Goal: Transaction & Acquisition: Book appointment/travel/reservation

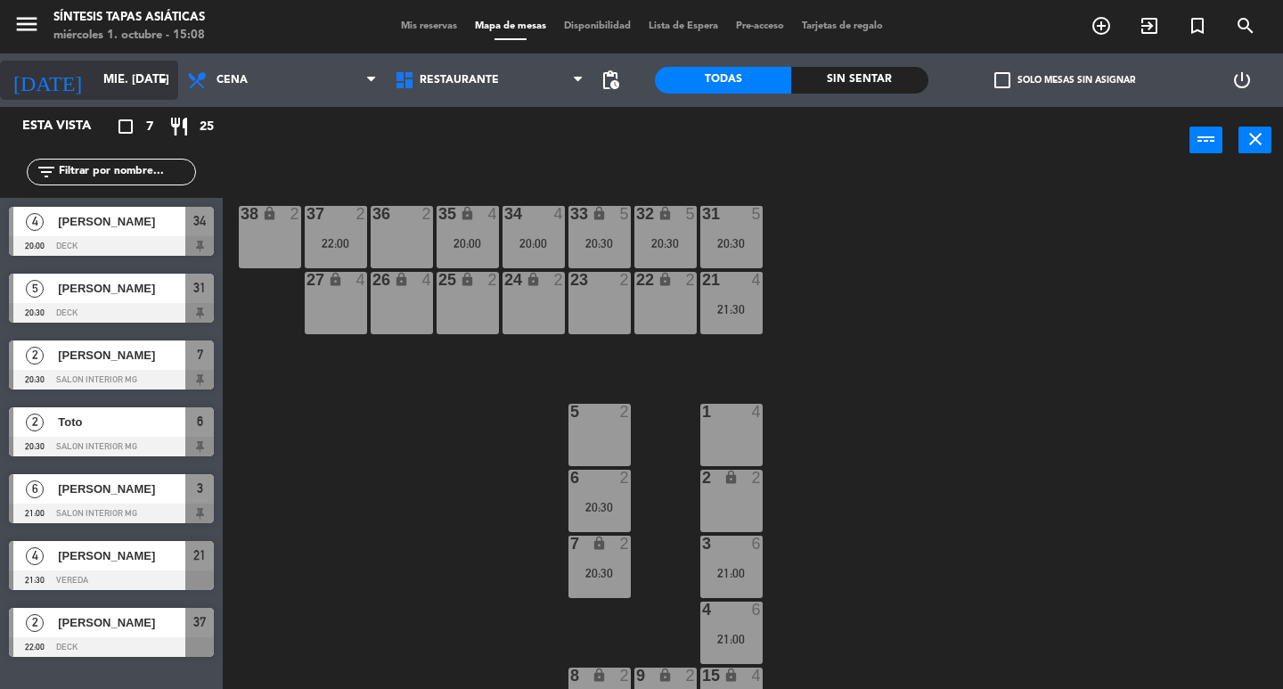
click at [133, 82] on input "mié. [DATE]" at bounding box center [172, 80] width 157 height 32
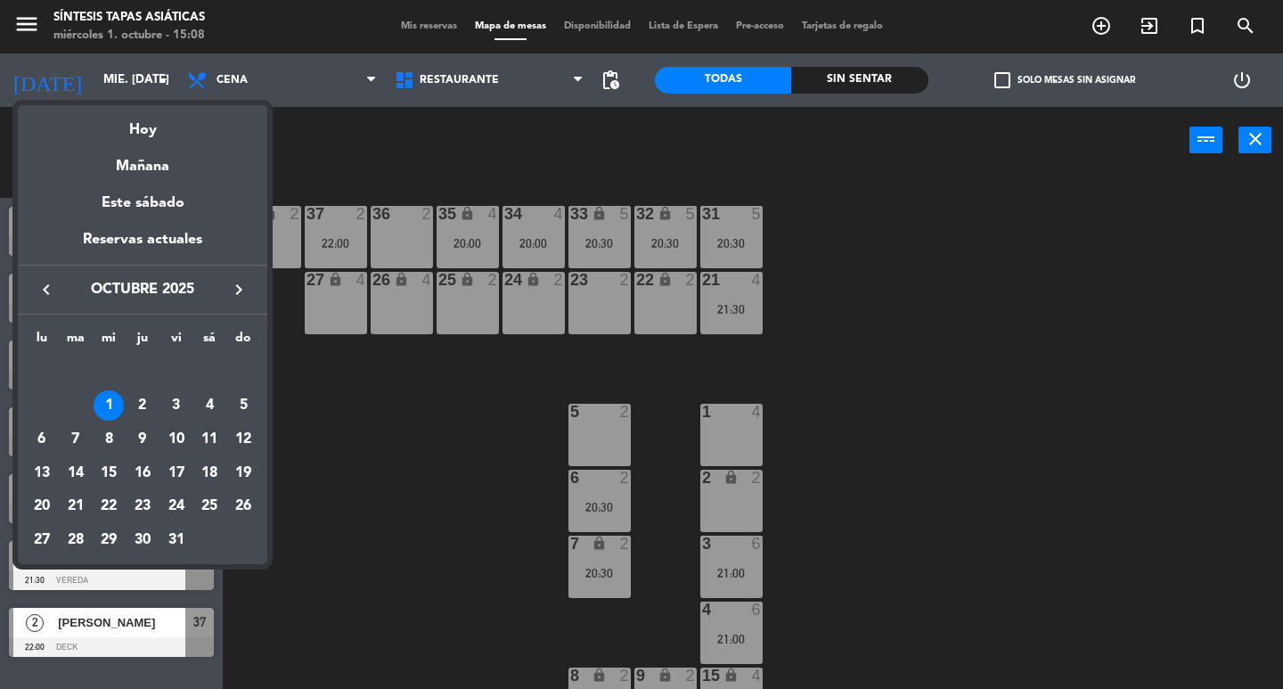
click at [209, 406] on div "4" at bounding box center [209, 405] width 30 height 30
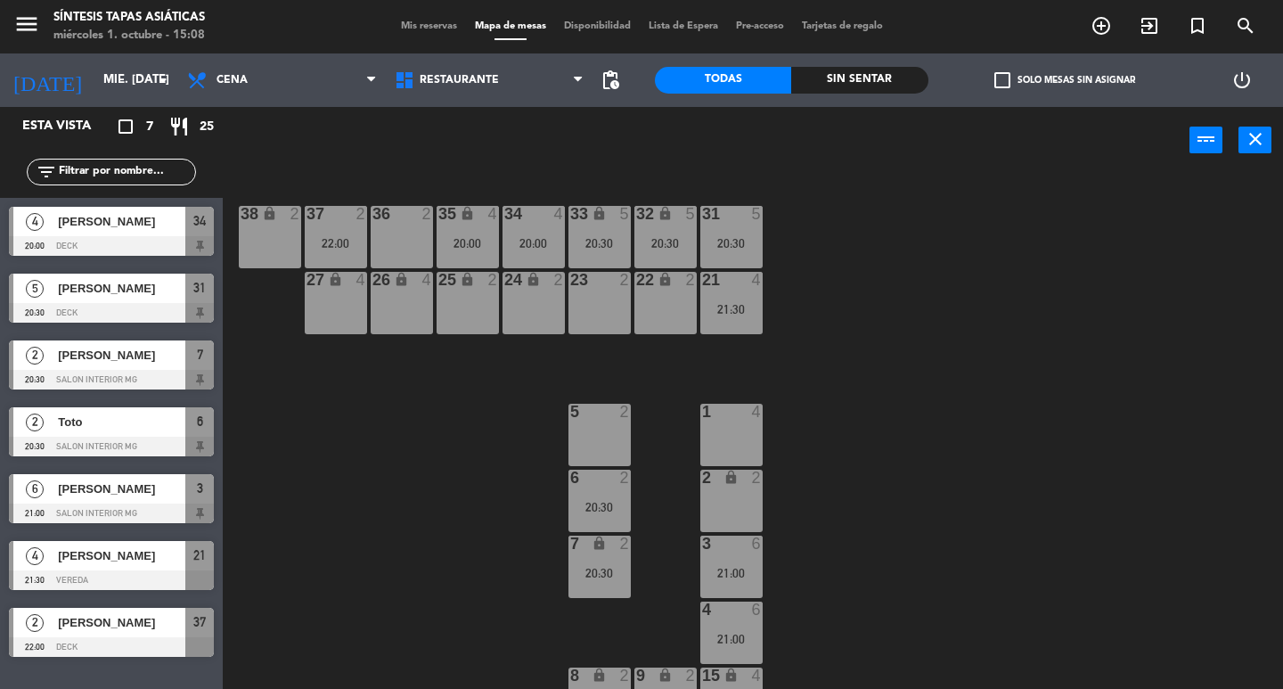
type input "sáb. [DATE]"
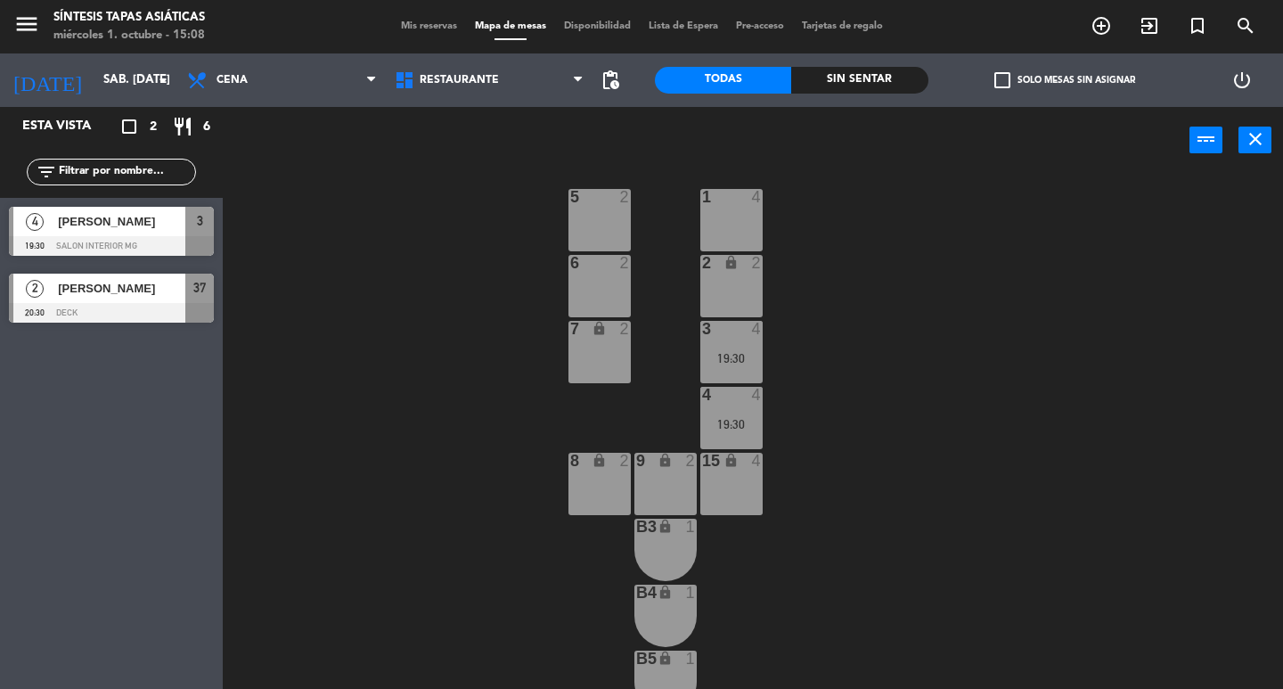
scroll to position [239, 0]
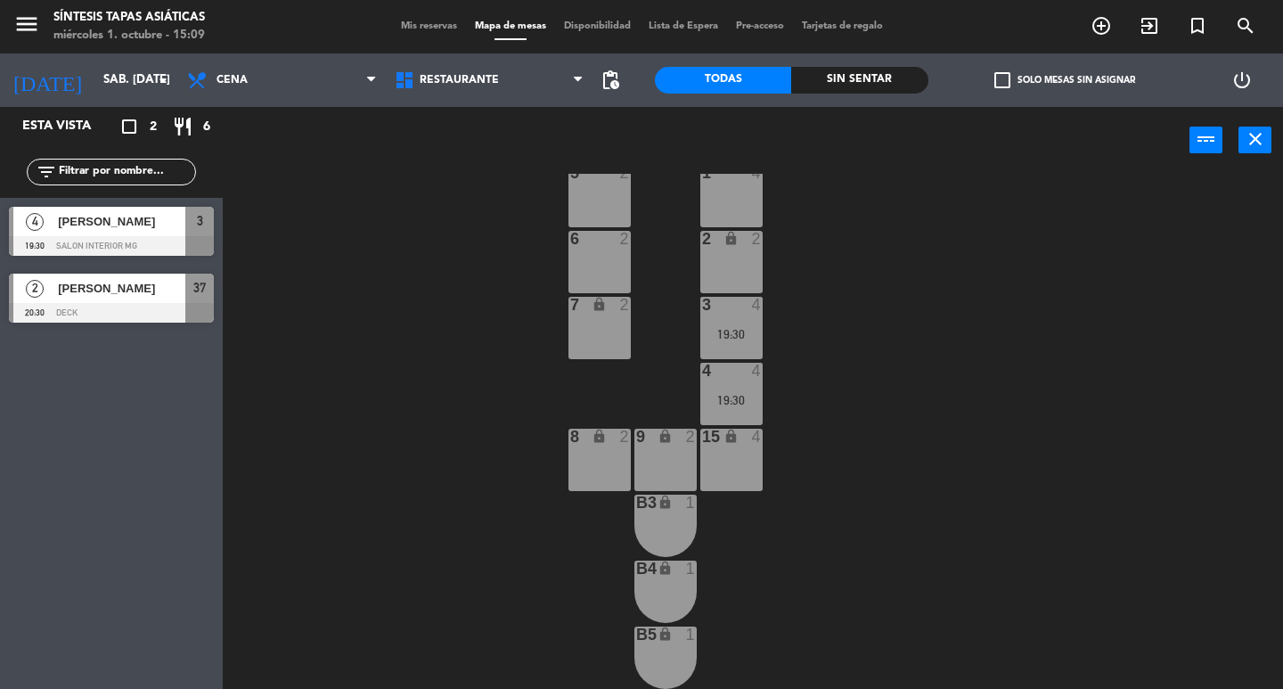
click at [745, 476] on div "15 lock 4" at bounding box center [731, 459] width 62 height 62
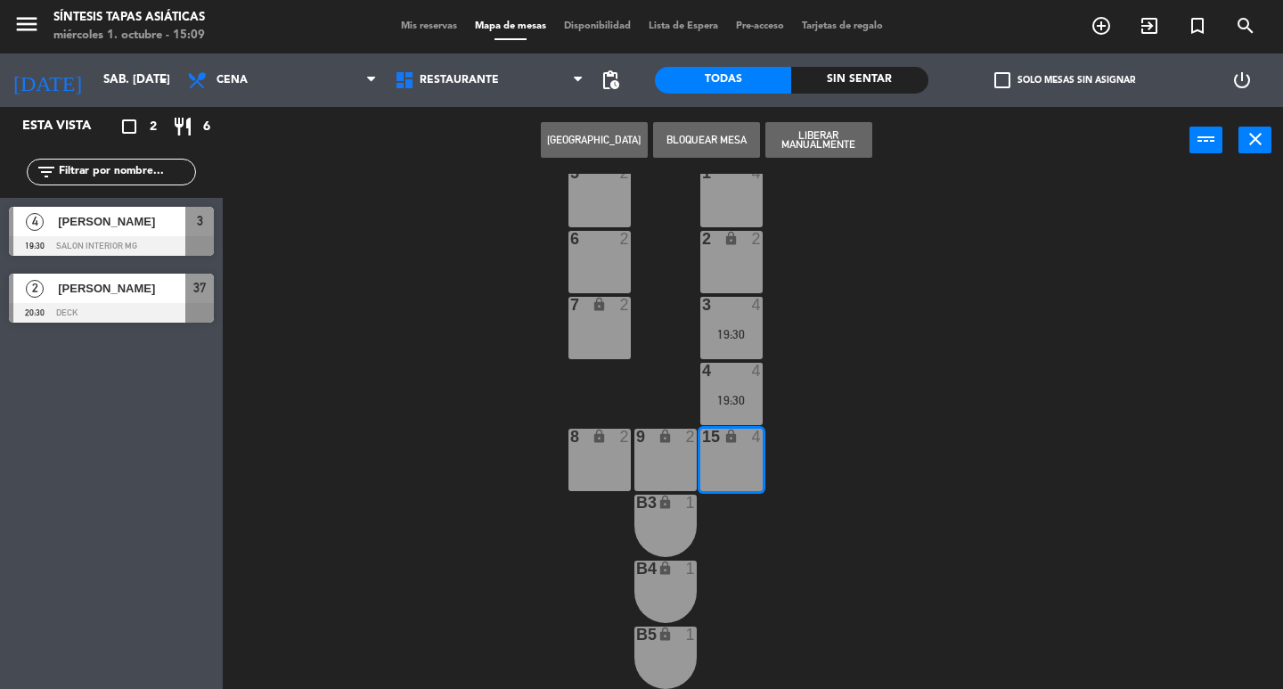
click at [622, 142] on button "[GEOGRAPHIC_DATA]" at bounding box center [594, 140] width 107 height 36
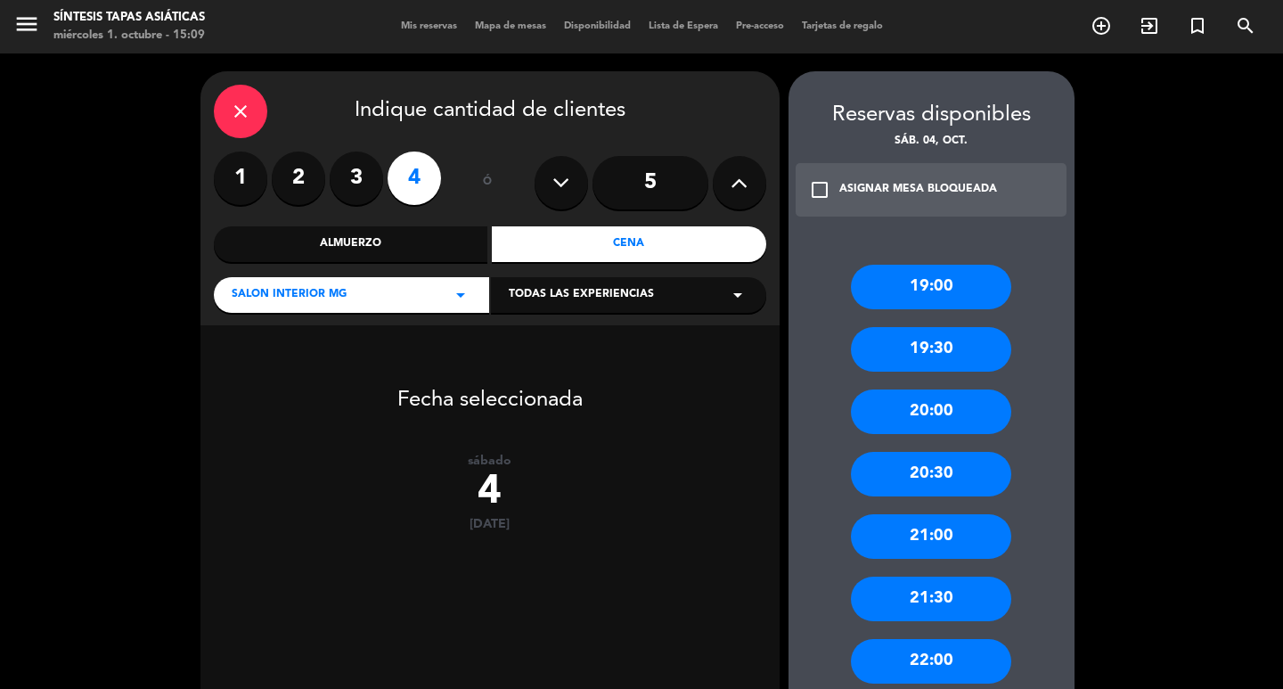
click at [350, 178] on label "3" at bounding box center [356, 177] width 53 height 53
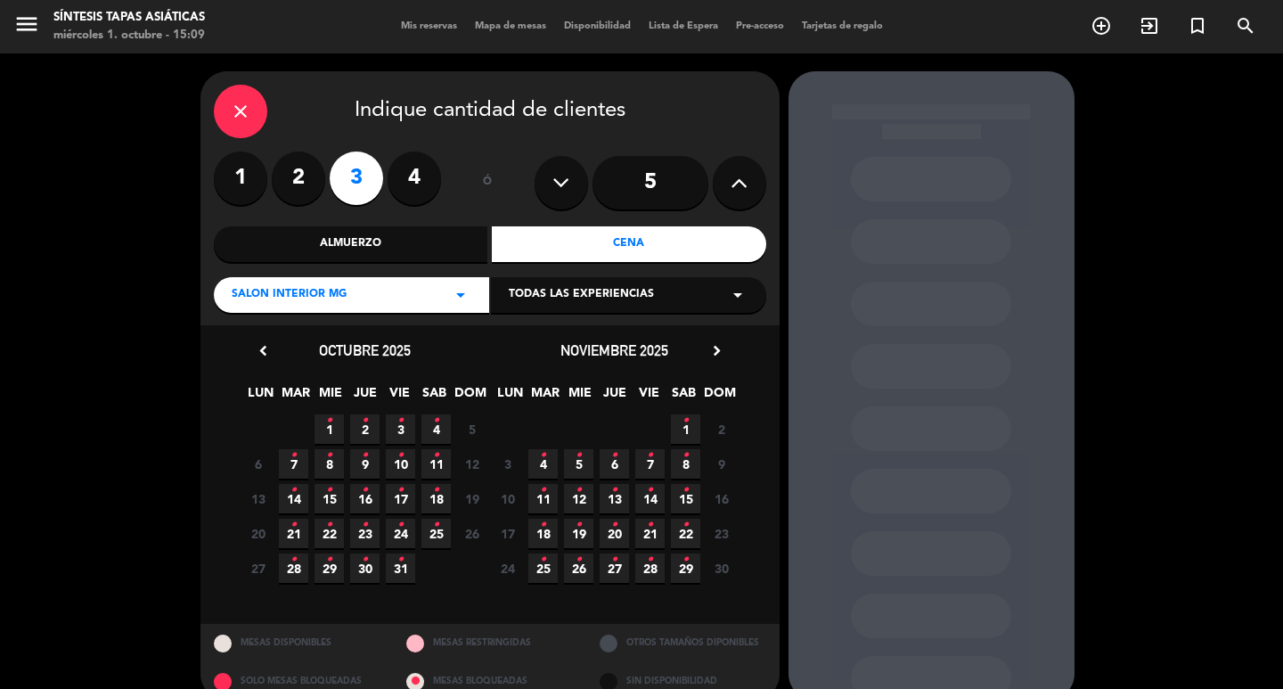
click at [428, 420] on span "4 •" at bounding box center [435, 428] width 29 height 29
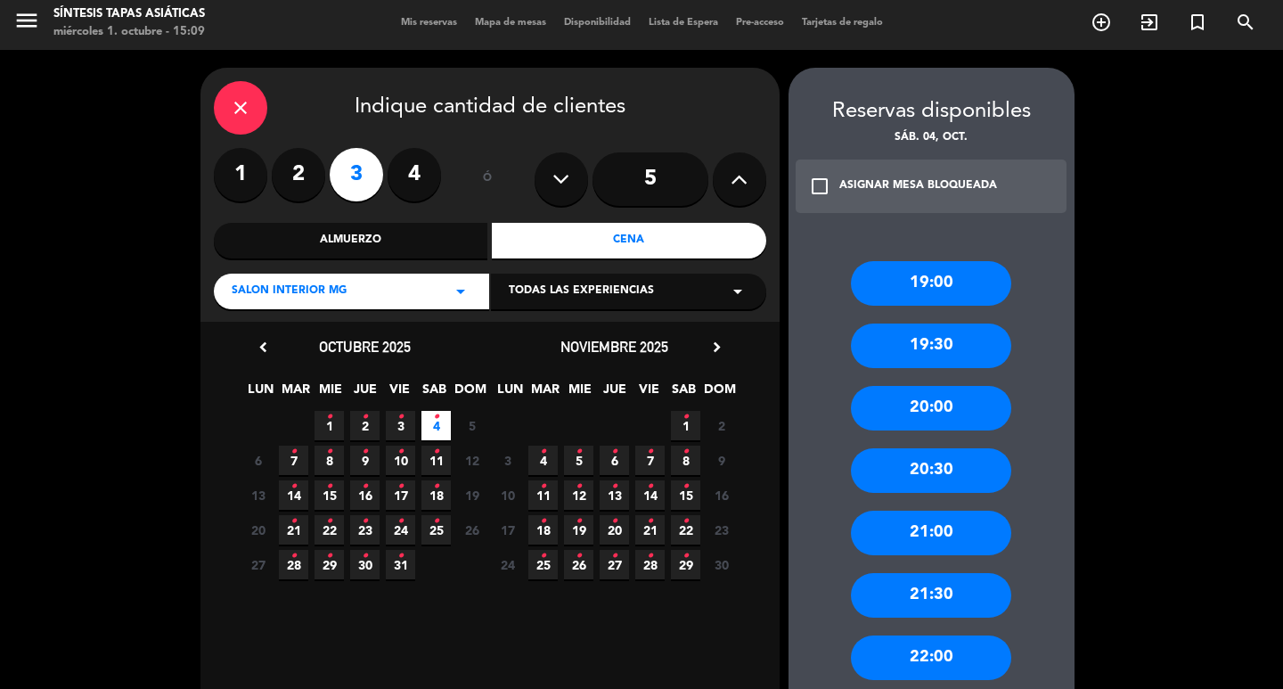
click at [957, 595] on div "21:30" at bounding box center [931, 595] width 160 height 45
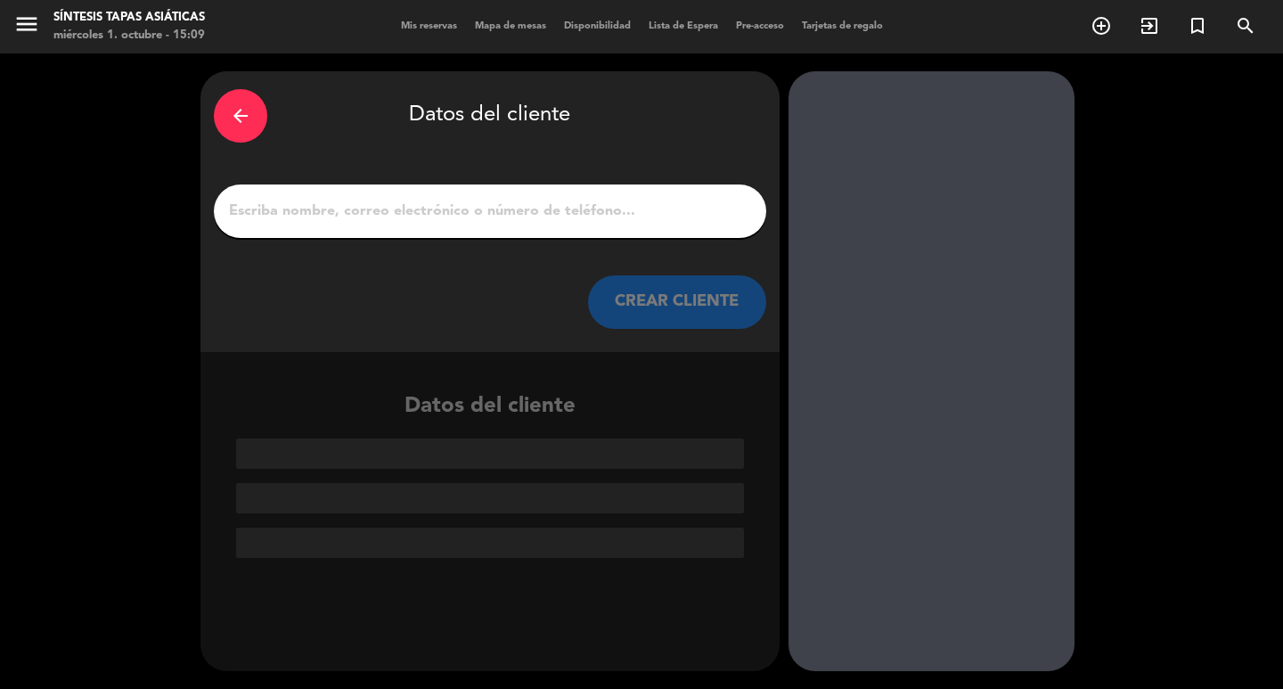
scroll to position [0, 0]
click at [407, 208] on input "1" at bounding box center [490, 211] width 526 height 25
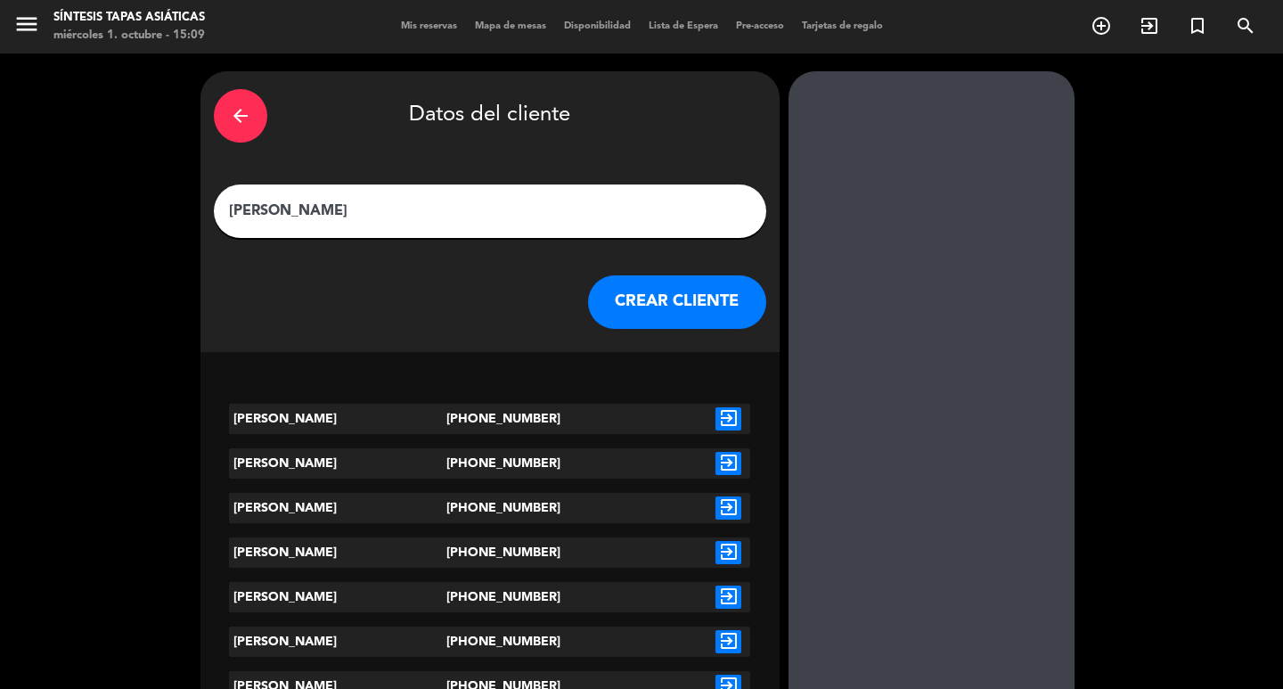
type input "[PERSON_NAME]"
click at [728, 414] on icon "exit_to_app" at bounding box center [728, 418] width 26 height 23
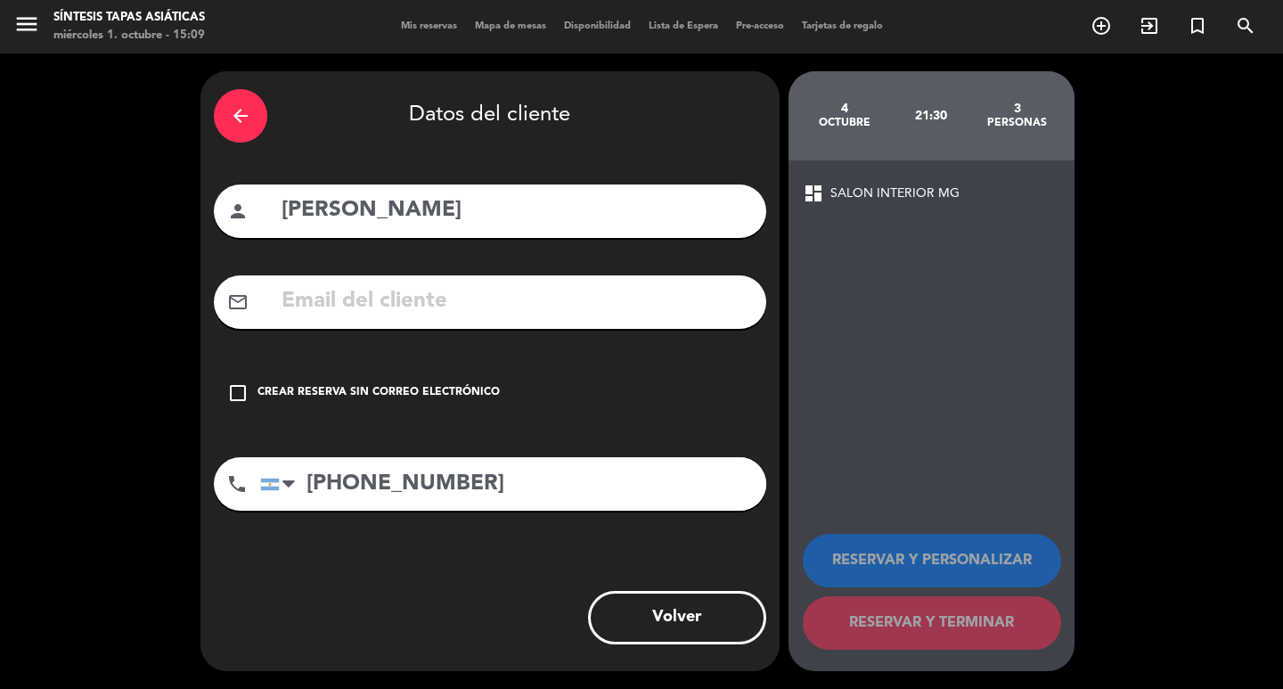
drag, startPoint x: 233, startPoint y: 393, endPoint x: 251, endPoint y: 396, distance: 18.2
click at [233, 395] on icon "check_box_outline_blank" at bounding box center [237, 392] width 21 height 21
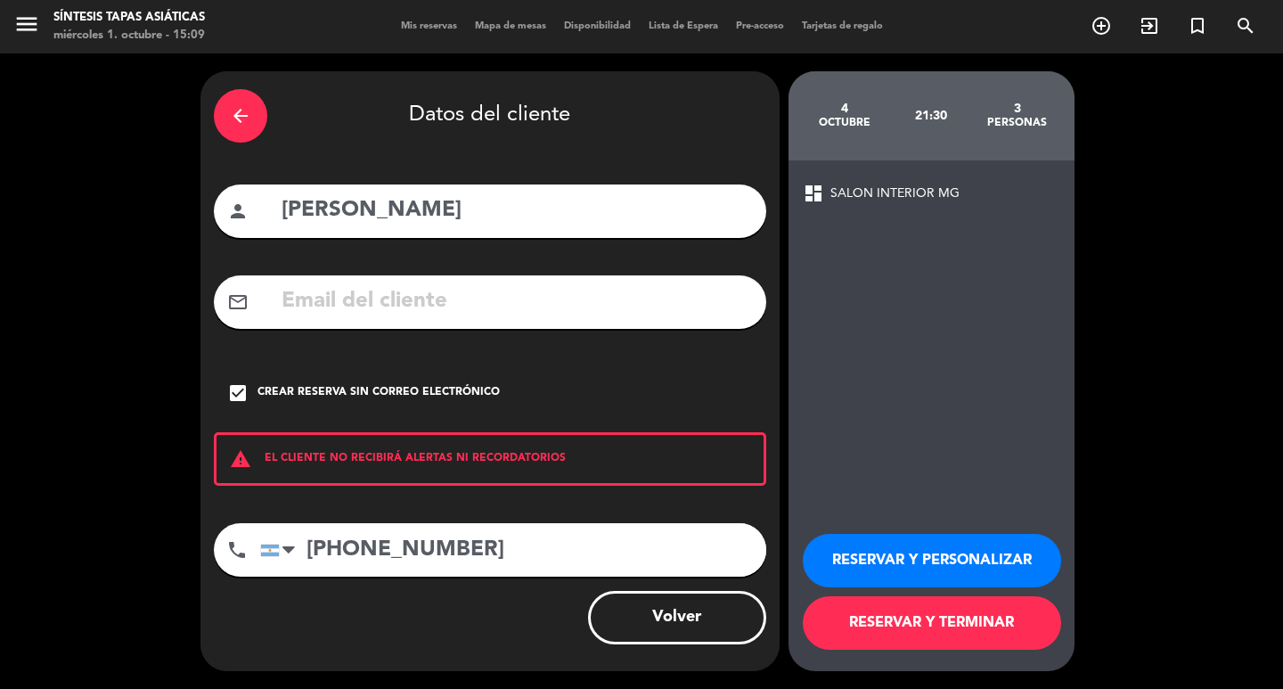
click at [925, 625] on button "RESERVAR Y TERMINAR" at bounding box center [932, 622] width 258 height 53
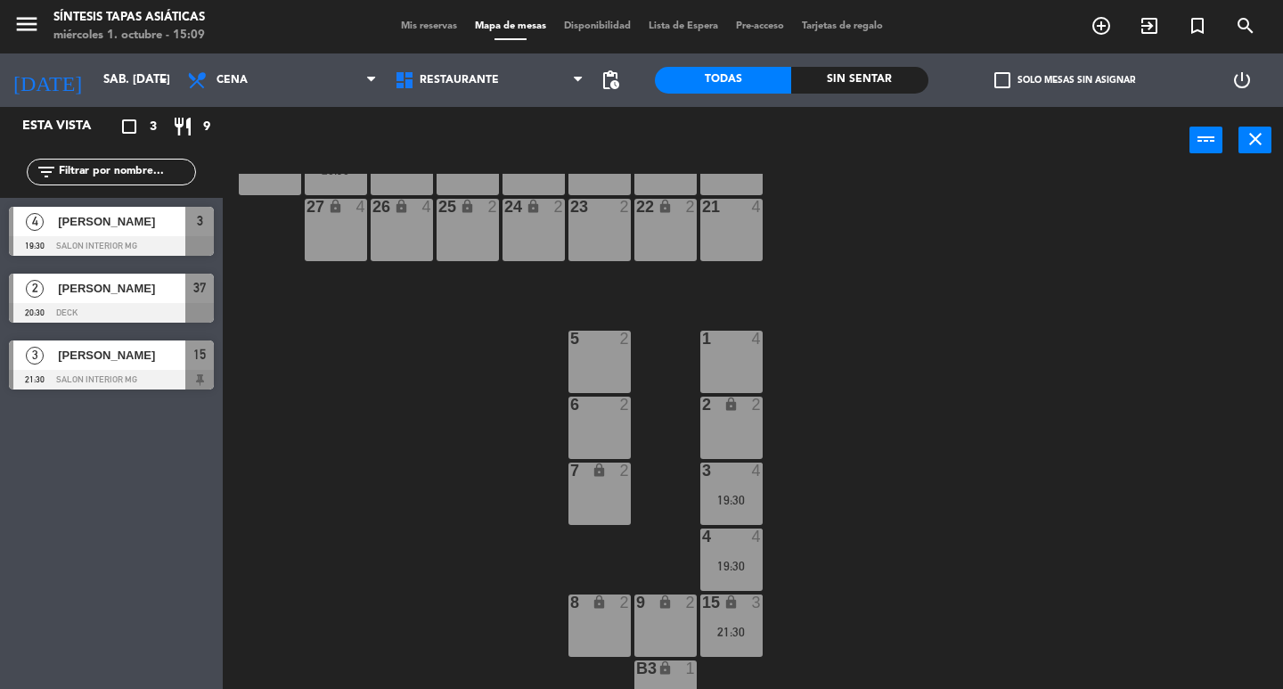
scroll to position [178, 0]
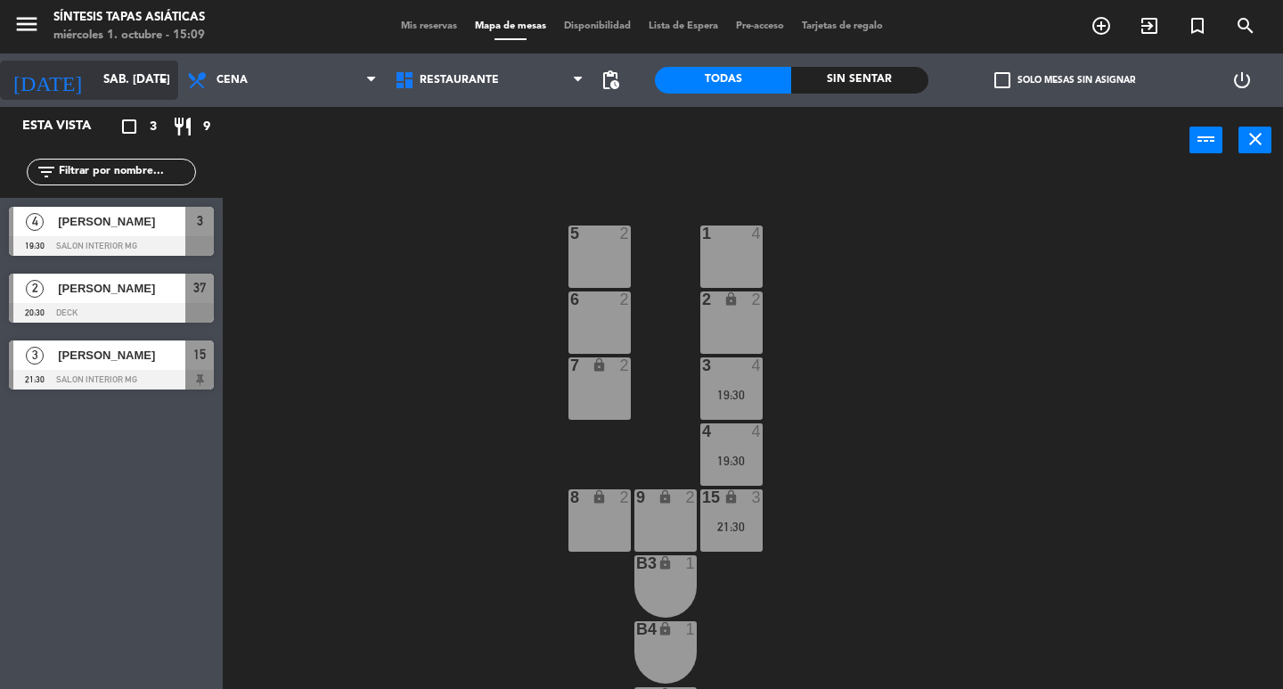
click at [132, 85] on input "sáb. [DATE]" at bounding box center [172, 80] width 157 height 32
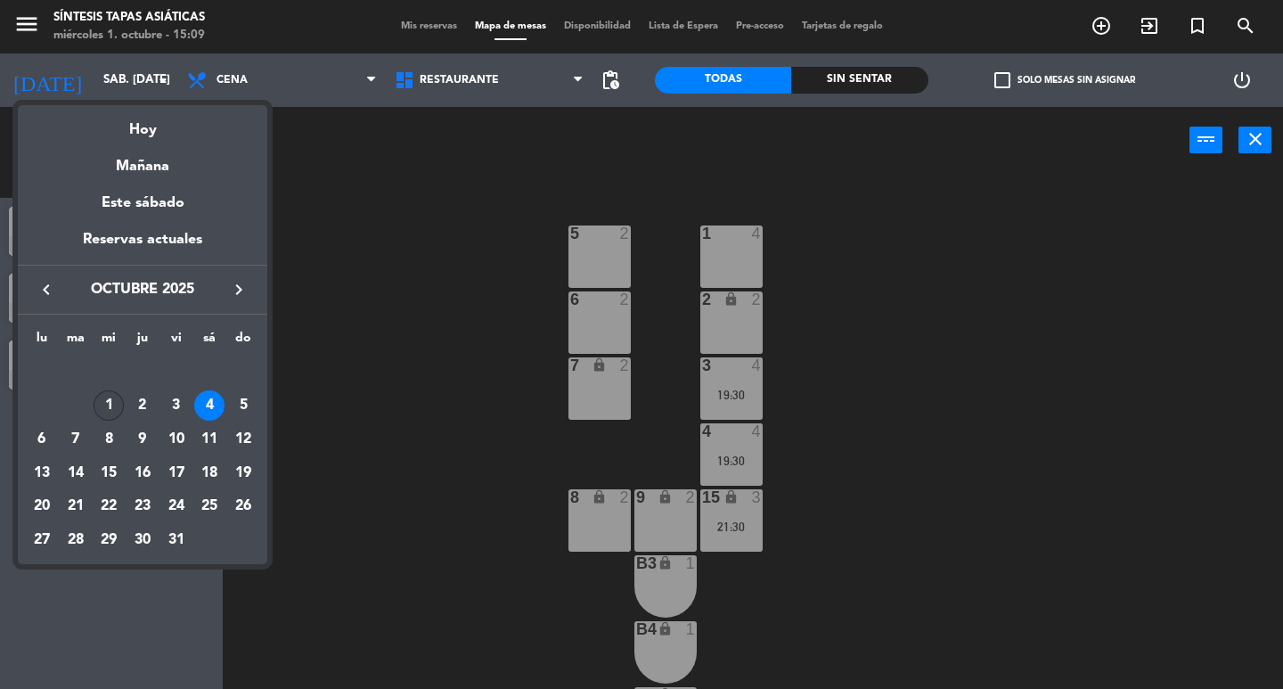
click at [118, 401] on div "1" at bounding box center [109, 405] width 30 height 30
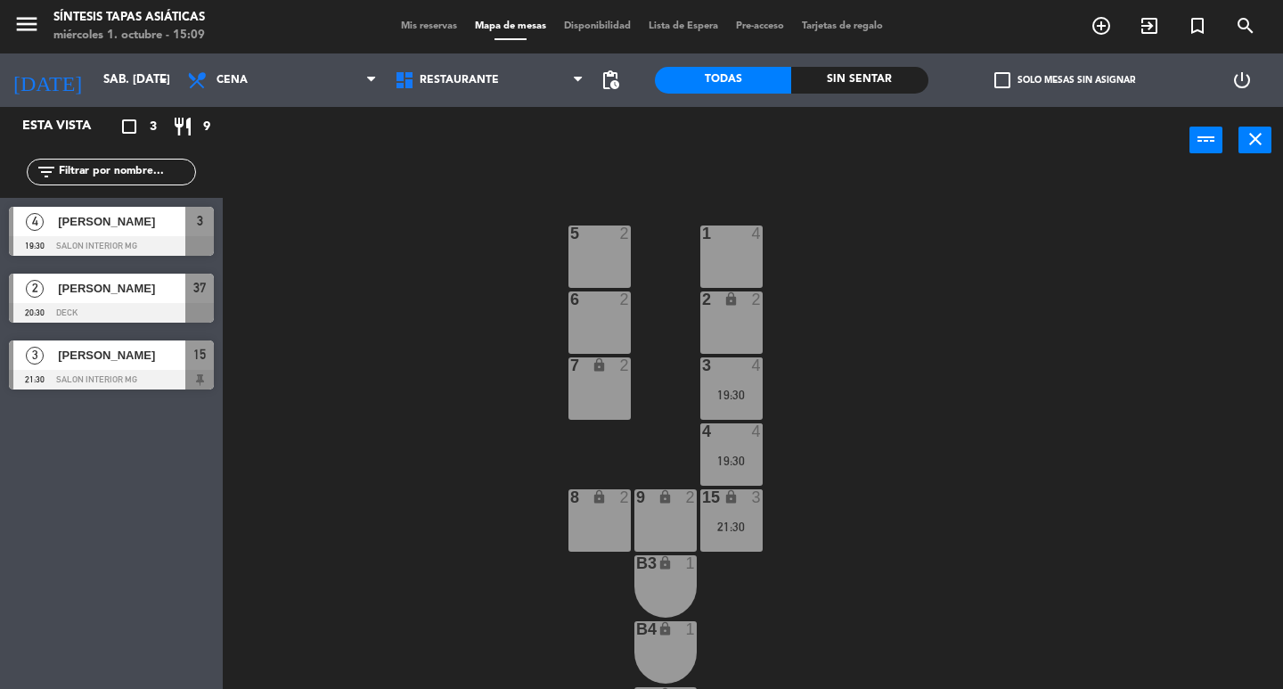
type input "mié. [DATE]"
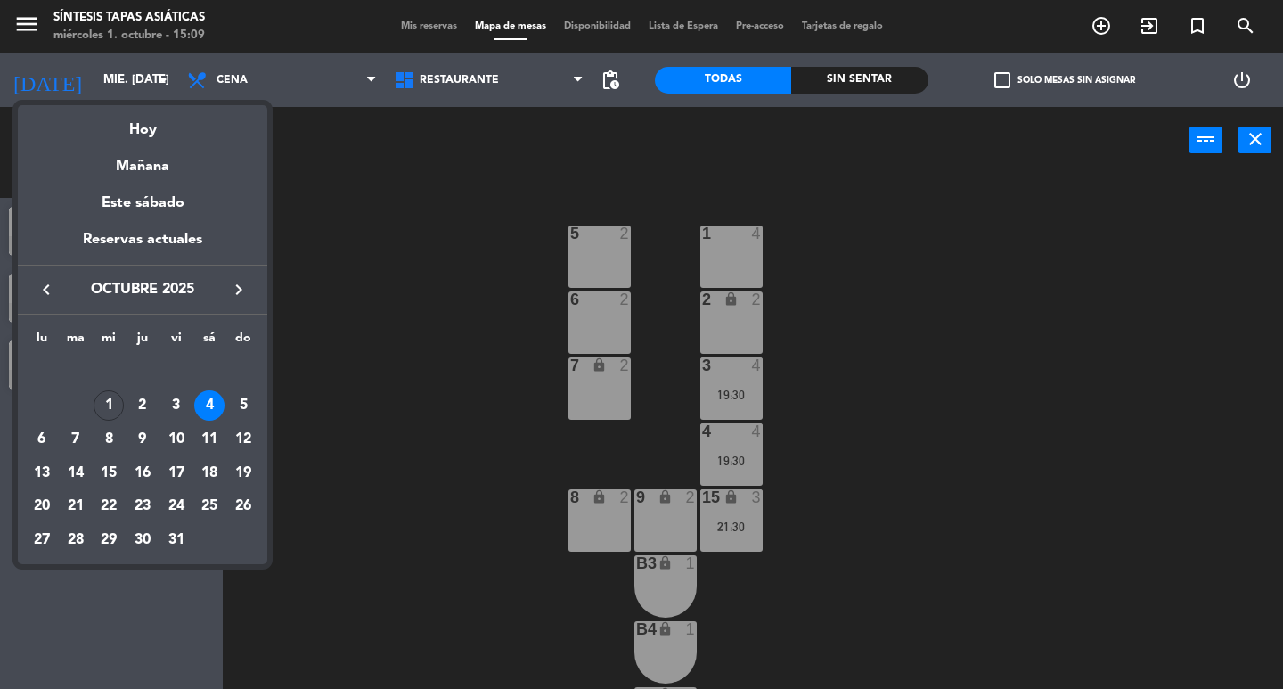
scroll to position [0, 0]
